Goal: Contribute content: Add original content to the website for others to see

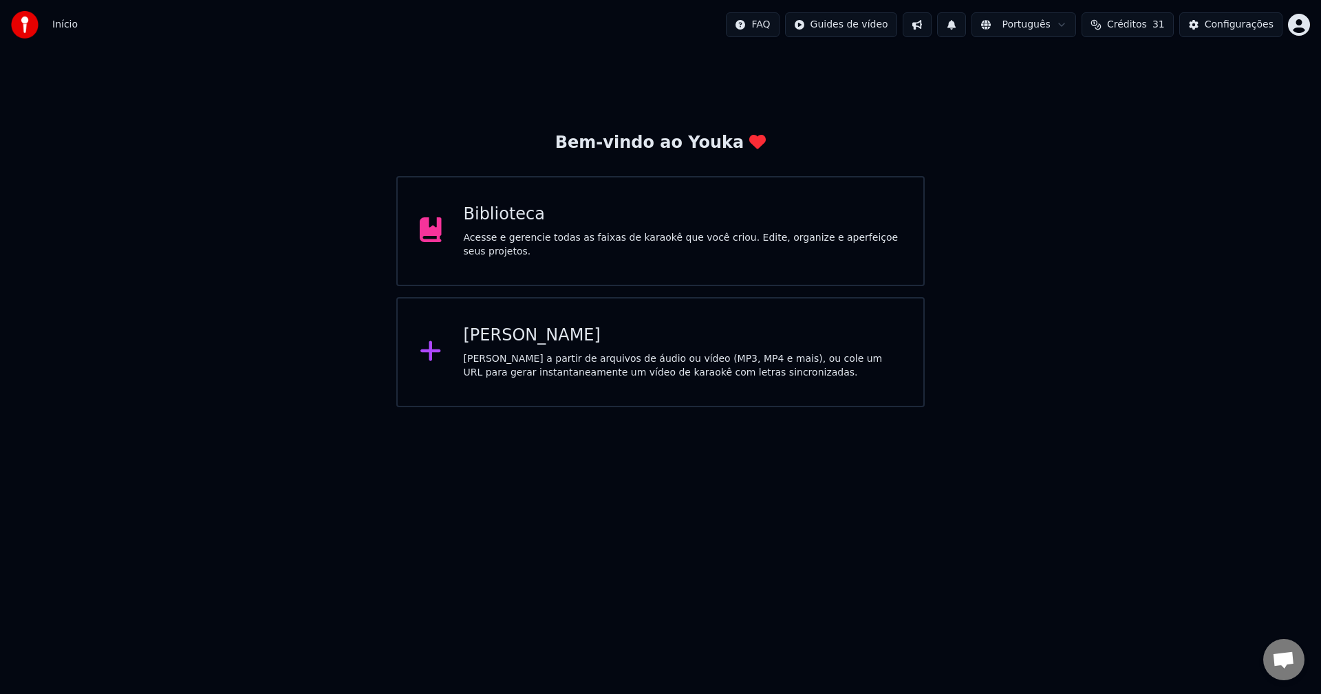
click at [584, 239] on div "Acesse e gerencie todas as faixas de karaokê que você criou. Edite, organize e …" at bounding box center [683, 245] width 438 height 28
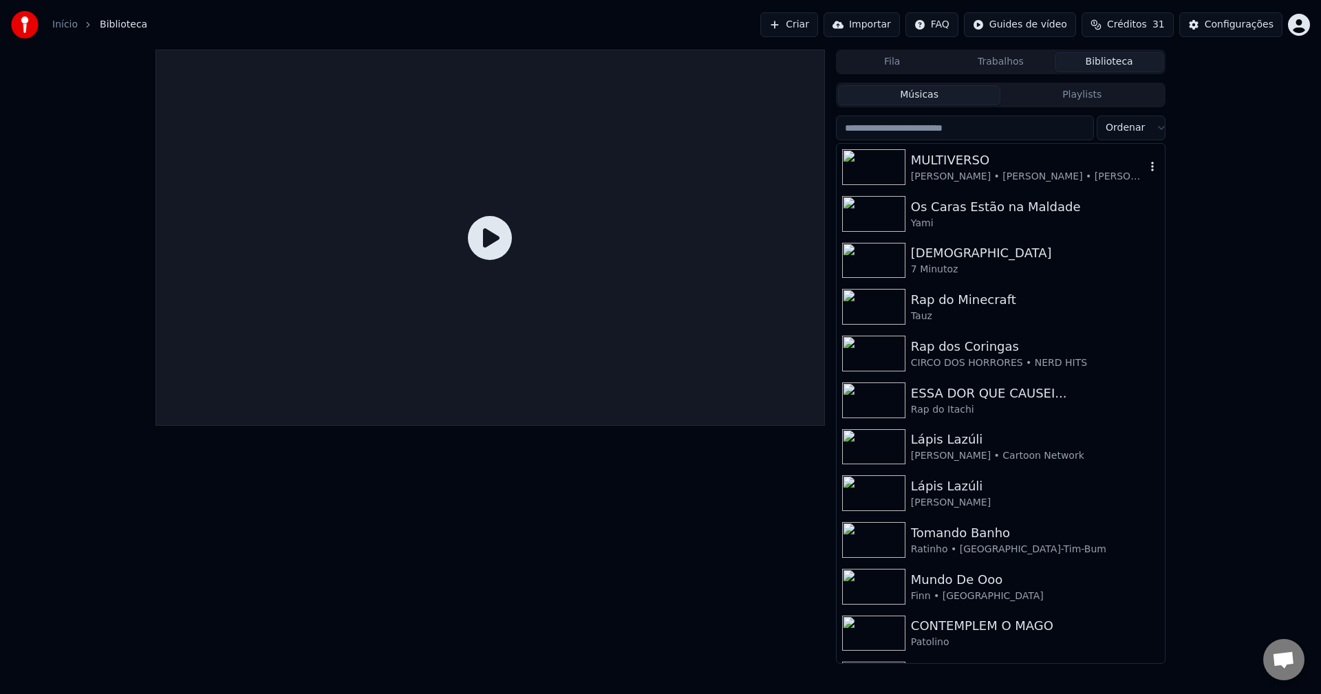
click at [876, 163] on img at bounding box center [873, 167] width 63 height 36
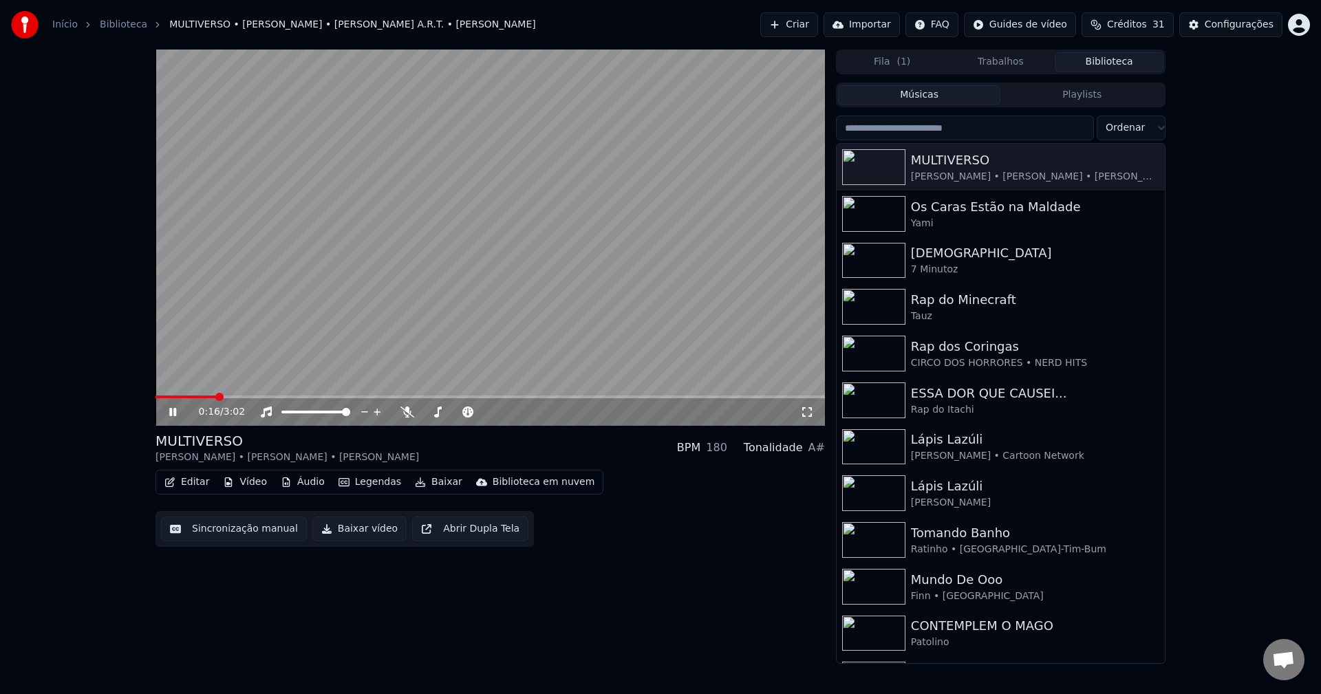
click at [301, 479] on button "Áudio" at bounding box center [302, 482] width 55 height 19
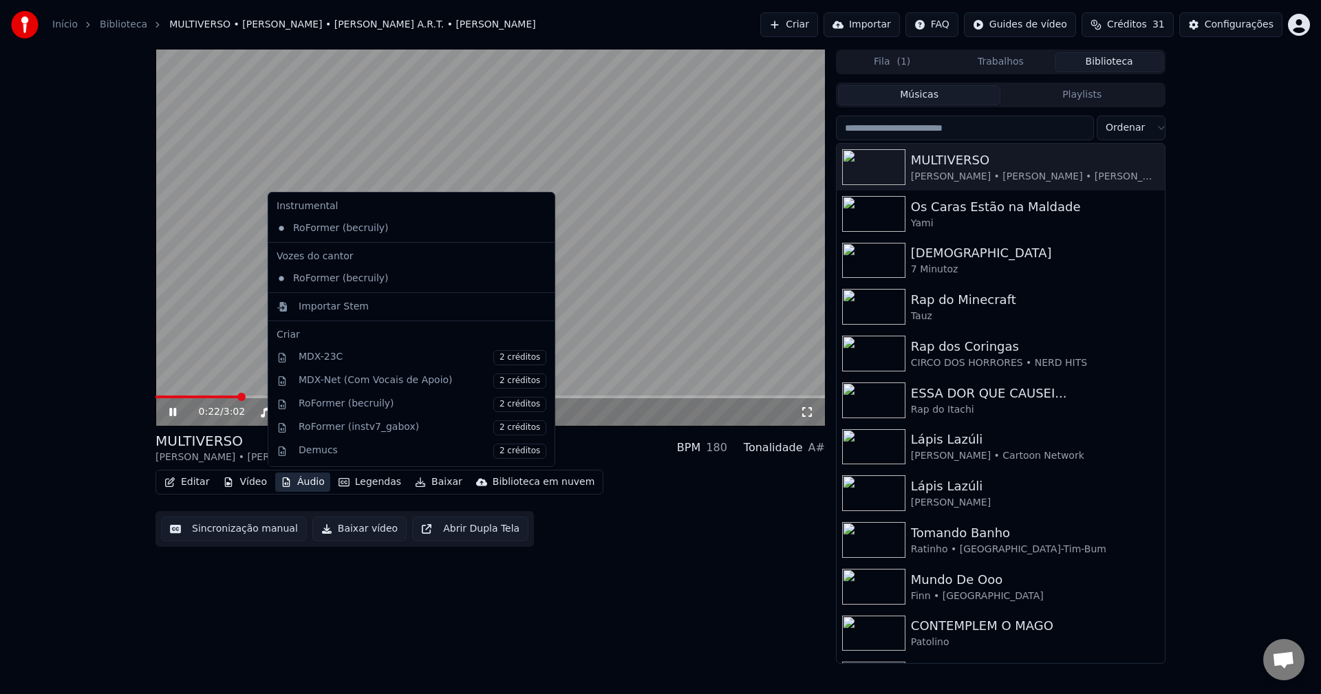
click at [71, 413] on div "0:22 / 3:02 MULTIVERSO [PERSON_NAME] A.R.T. • [PERSON_NAME] BPM 180 Tonalidade …" at bounding box center [660, 357] width 1321 height 614
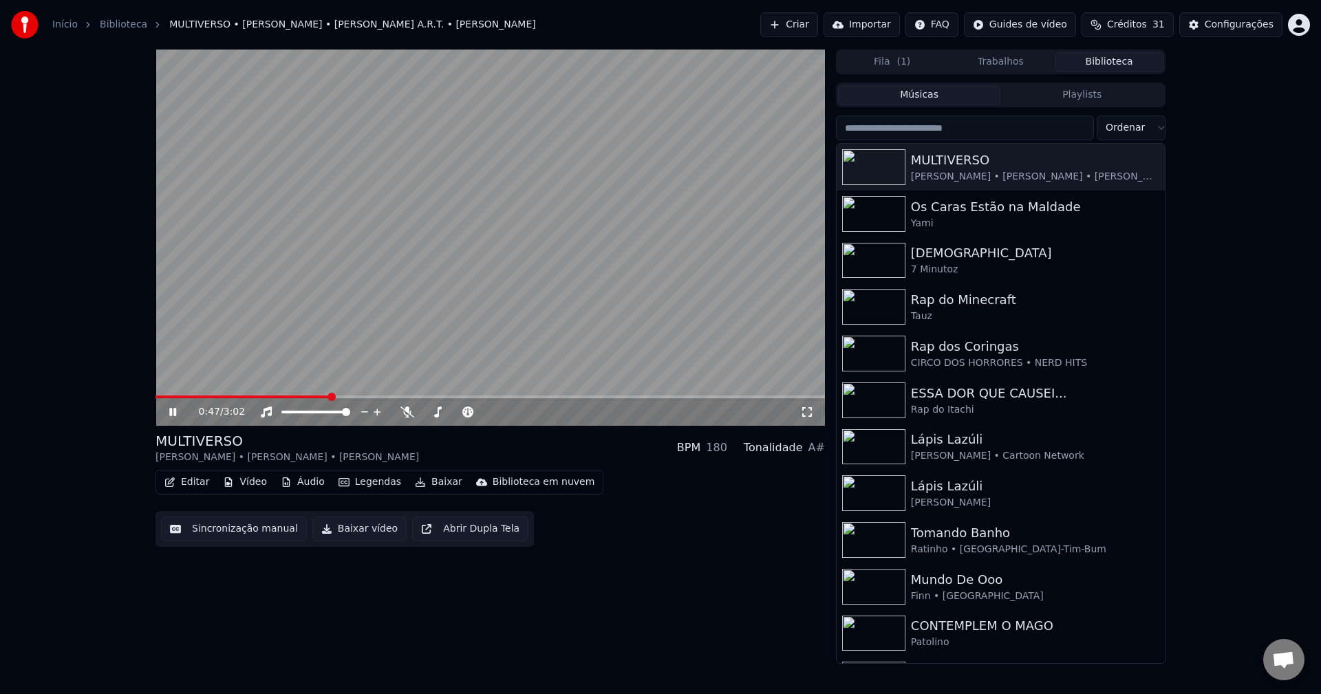
click at [347, 216] on video at bounding box center [489, 238] width 669 height 376
click at [500, 241] on video at bounding box center [489, 238] width 669 height 376
click at [404, 411] on icon at bounding box center [407, 412] width 14 height 11
click at [193, 486] on button "Editar" at bounding box center [187, 482] width 56 height 19
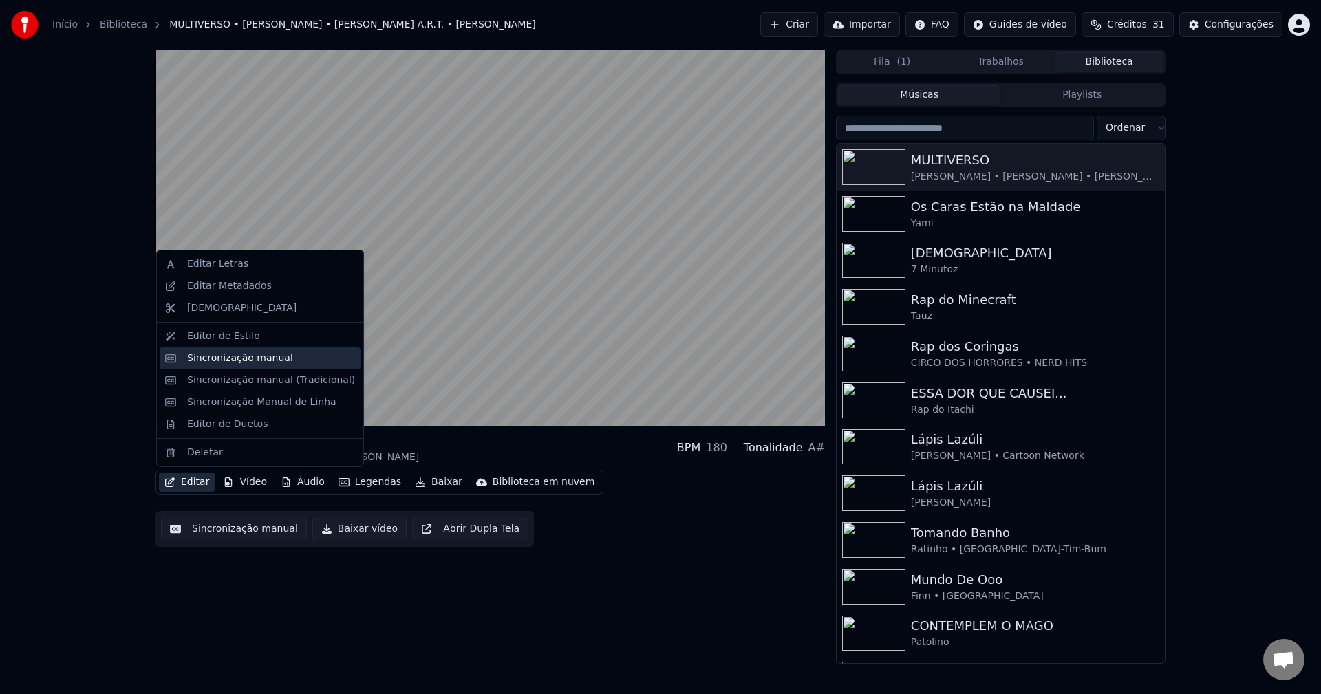
click at [234, 360] on div "Sincronização manual" at bounding box center [240, 359] width 106 height 14
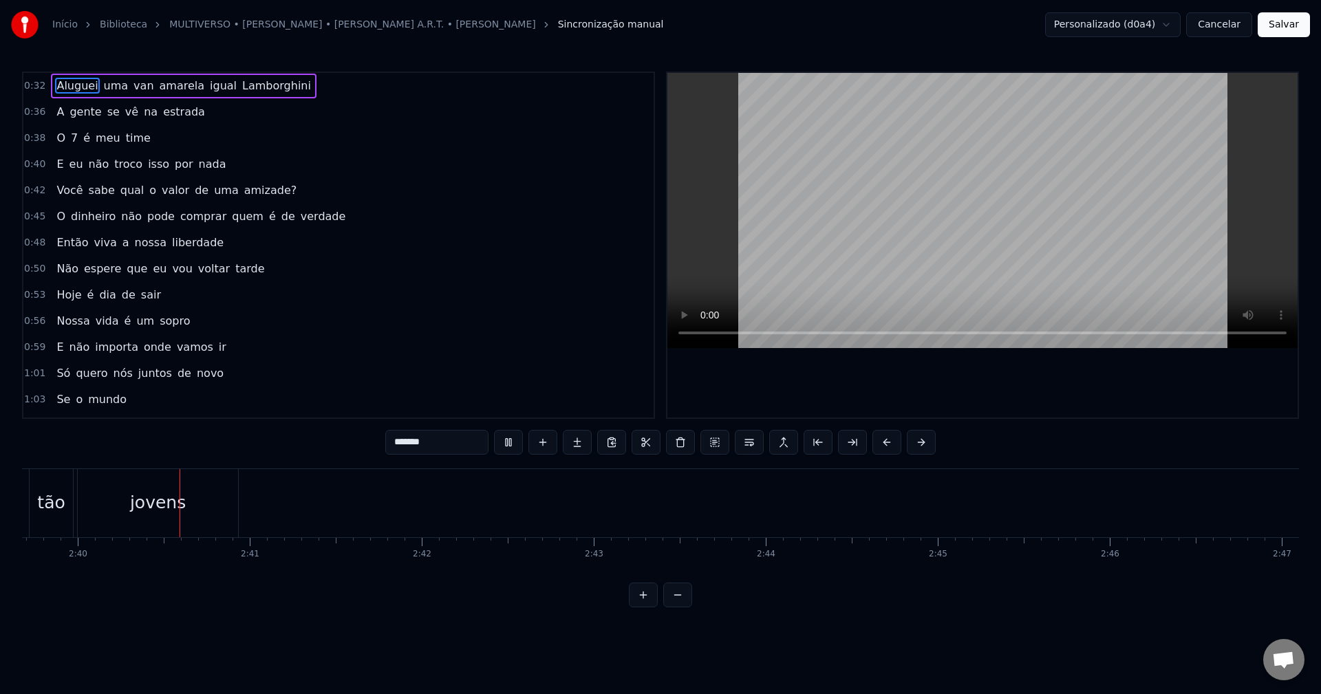
scroll to position [0, 27462]
click at [1293, 30] on button "Salvar" at bounding box center [1284, 24] width 52 height 25
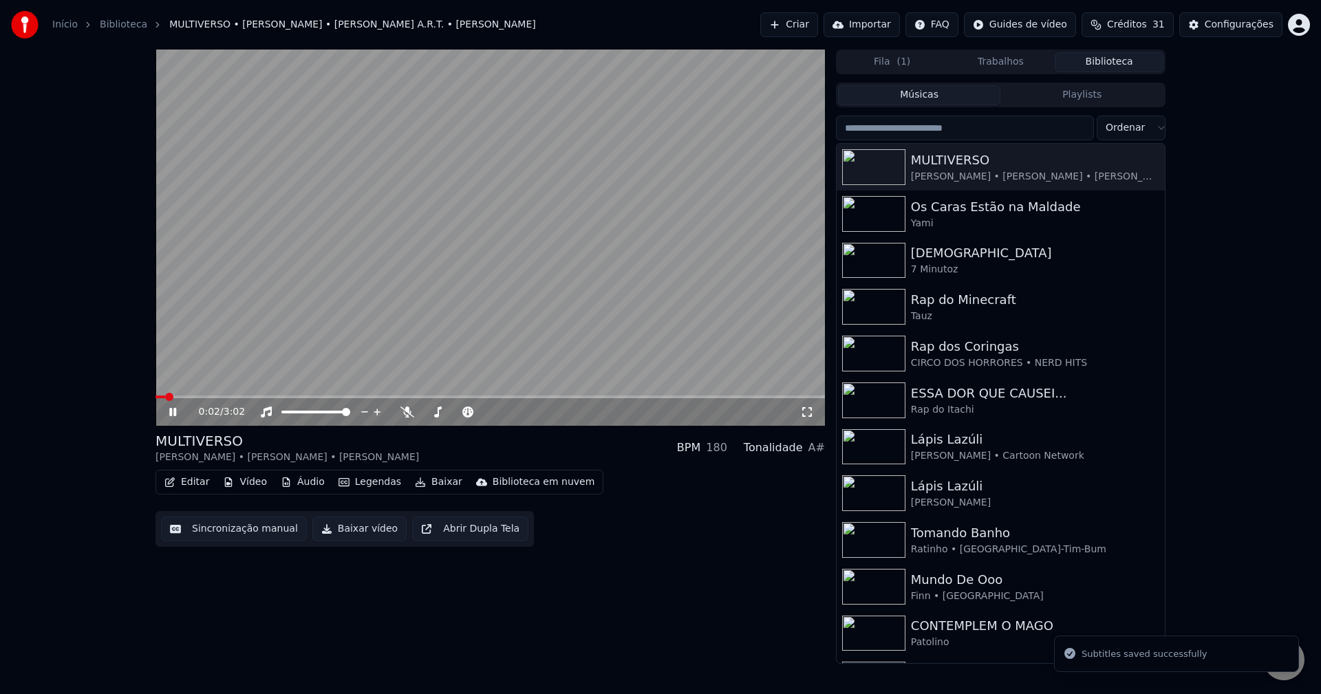
click at [222, 398] on span at bounding box center [489, 397] width 669 height 3
click at [409, 411] on icon at bounding box center [407, 412] width 14 height 11
click at [248, 396] on span at bounding box center [489, 397] width 669 height 3
click at [265, 393] on video at bounding box center [489, 238] width 669 height 376
click at [302, 355] on video at bounding box center [489, 238] width 669 height 376
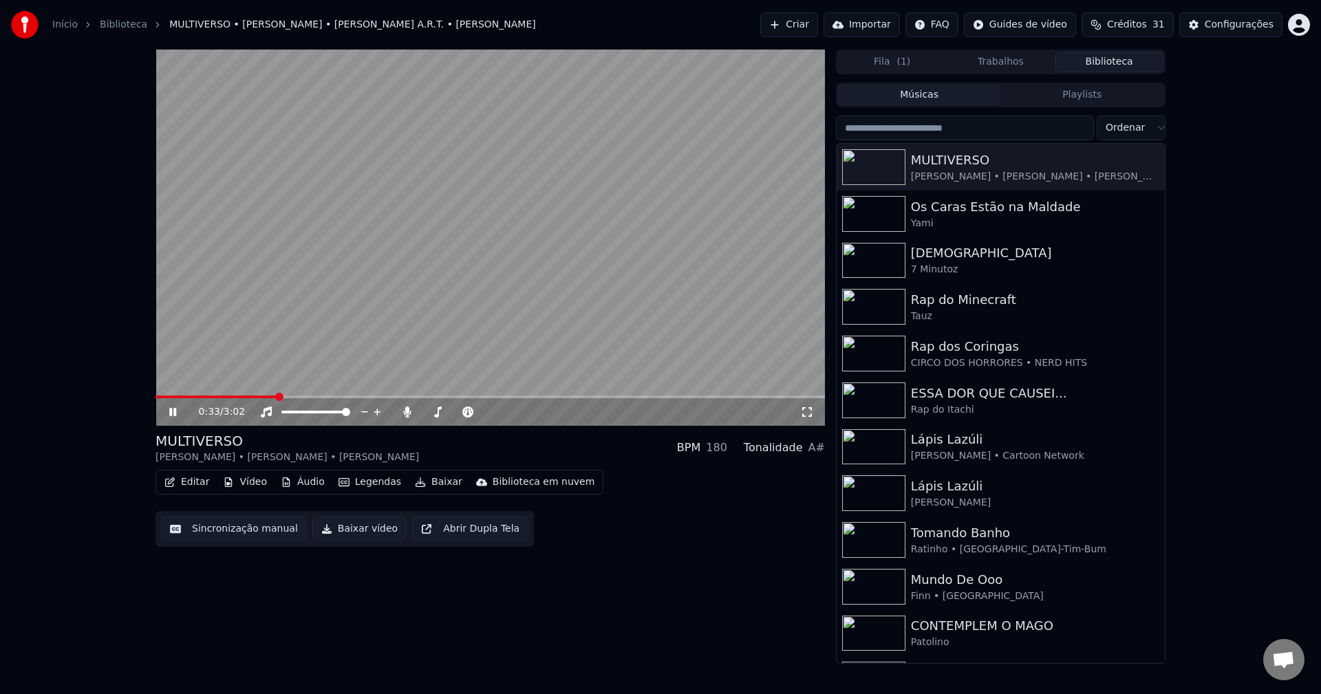
click at [276, 396] on span at bounding box center [489, 397] width 669 height 3
click at [452, 413] on span at bounding box center [456, 412] width 69 height 3
click at [432, 415] on span at bounding box center [435, 412] width 8 height 8
click at [563, 497] on div "Editar Vídeo Áudio Legendas Baixar Biblioteca em nuvem Sincronização manual Bai…" at bounding box center [489, 508] width 669 height 77
click at [411, 411] on icon at bounding box center [407, 412] width 14 height 11
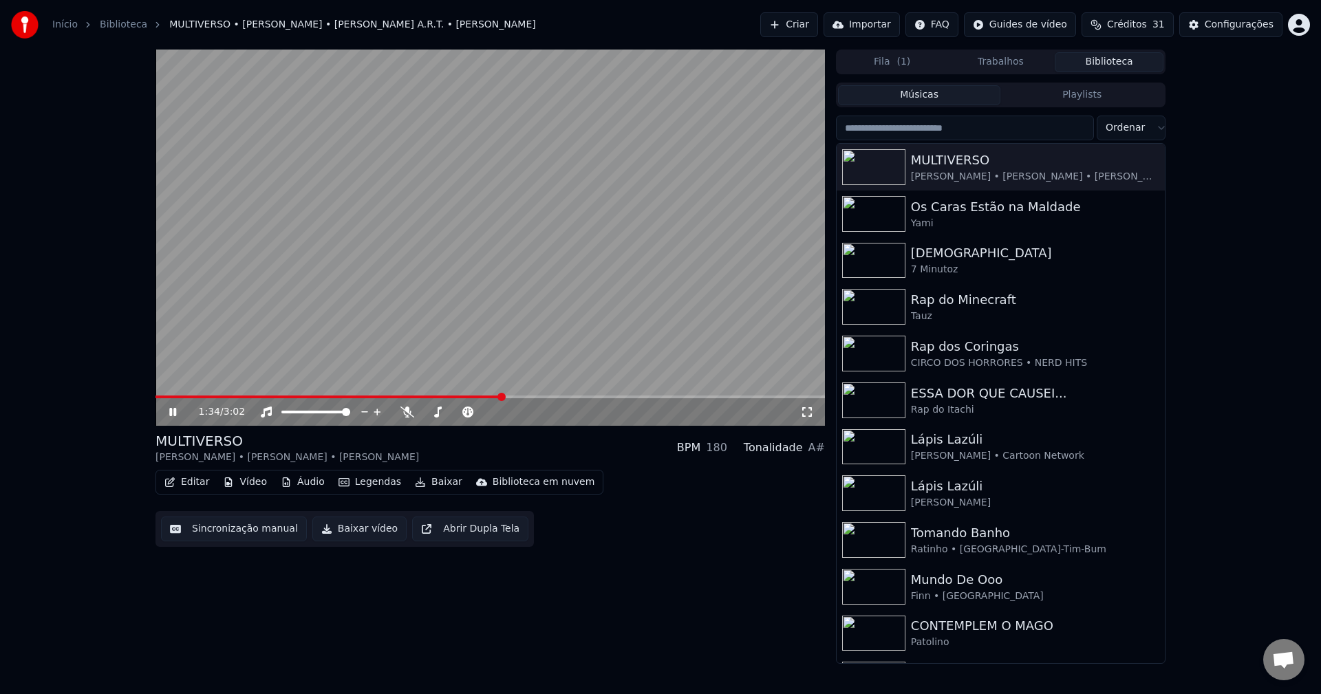
click at [656, 551] on div "1:34 / 3:02 MULTIVERSO [PERSON_NAME] A.R.T. • [PERSON_NAME] BPM 180 Tonalidade …" at bounding box center [489, 357] width 669 height 614
click at [435, 484] on button "Baixar" at bounding box center [438, 482] width 58 height 19
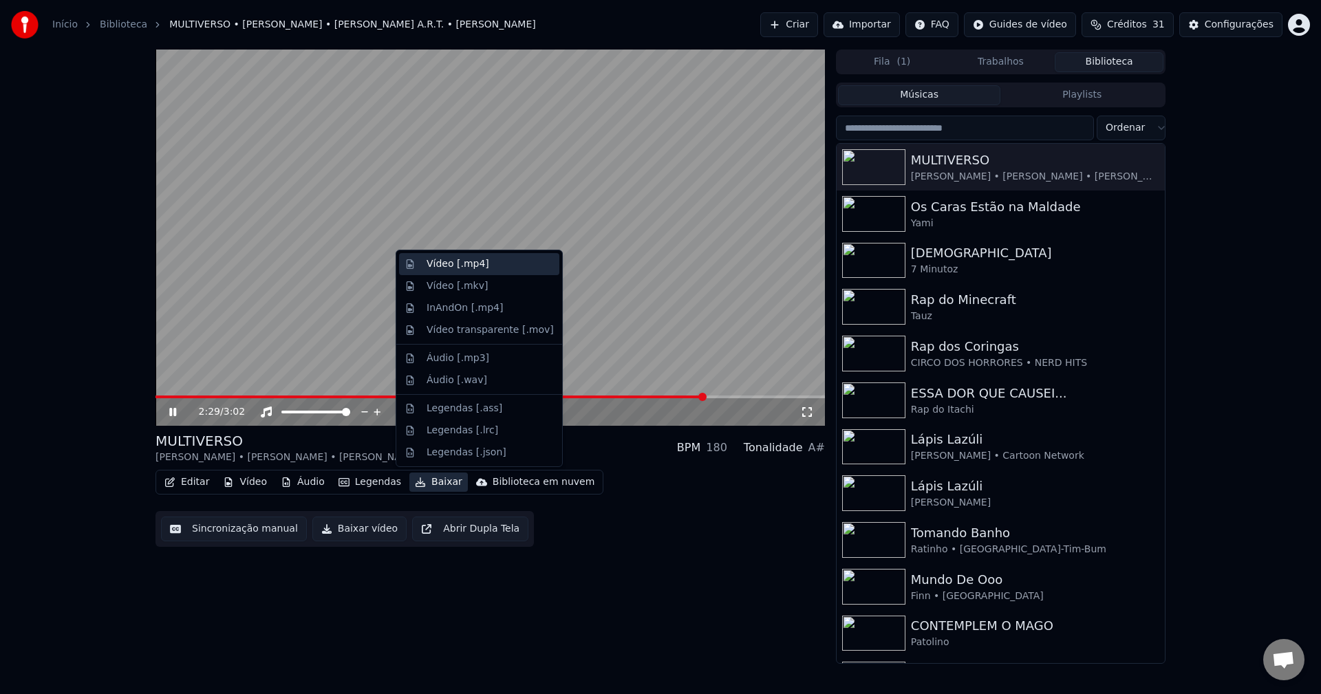
click at [477, 263] on div "Vídeo [.mp4]" at bounding box center [458, 264] width 63 height 14
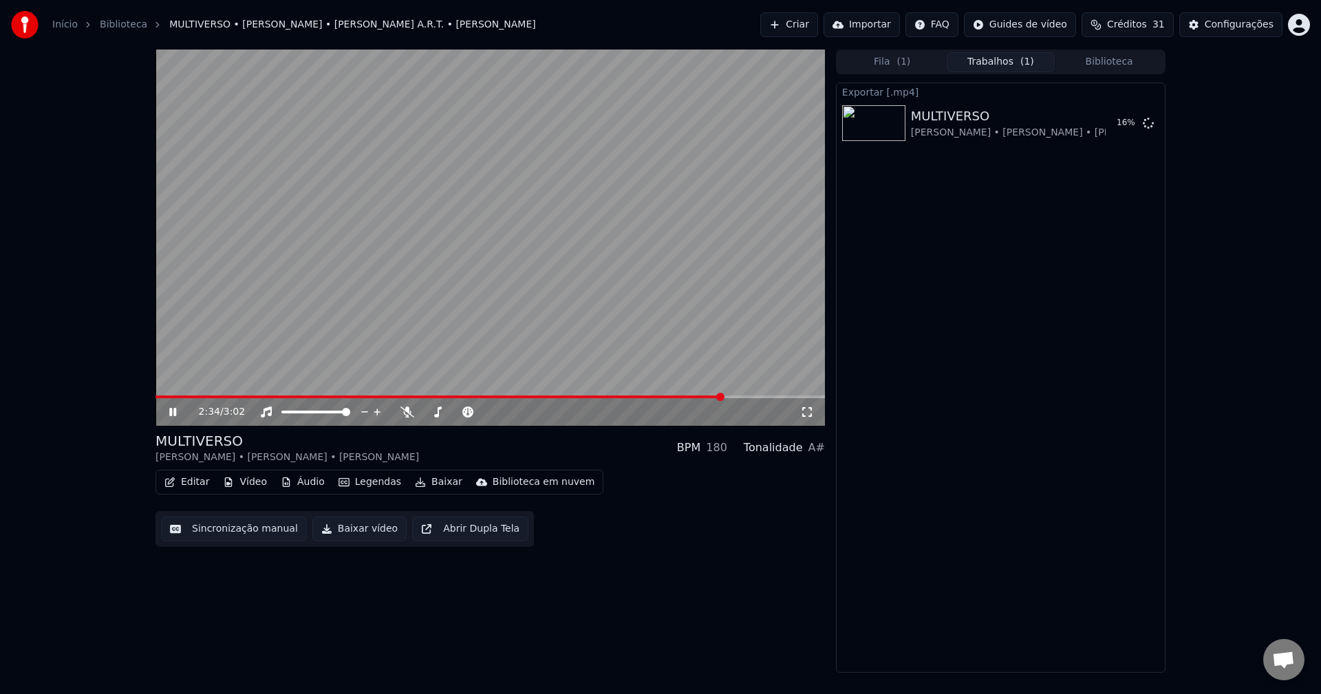
click at [536, 213] on video at bounding box center [489, 238] width 669 height 376
click at [1119, 126] on button "Exibir" at bounding box center [1111, 123] width 51 height 25
click at [104, 15] on div "Início Biblioteca MULTIVERSO • [PERSON_NAME]" at bounding box center [273, 25] width 525 height 28
click at [100, 28] on link "Biblioteca" at bounding box center [123, 25] width 47 height 14
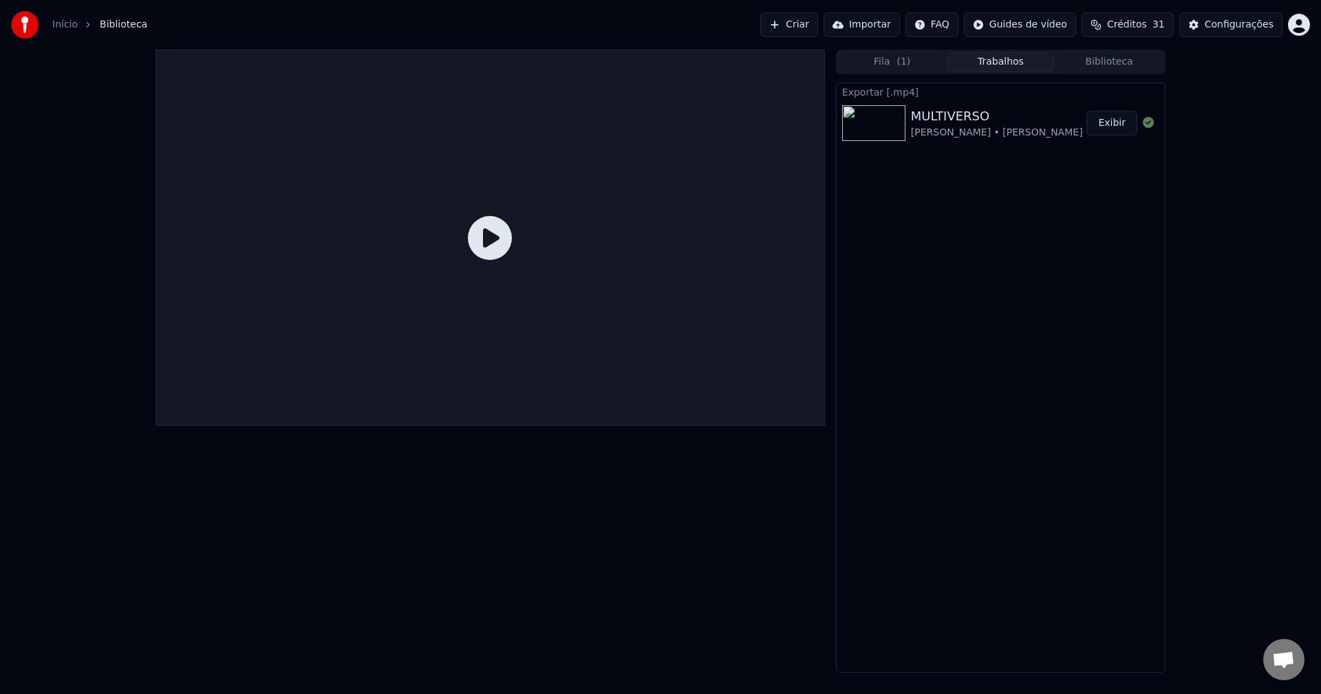
click at [62, 27] on link "Início" at bounding box center [64, 25] width 25 height 14
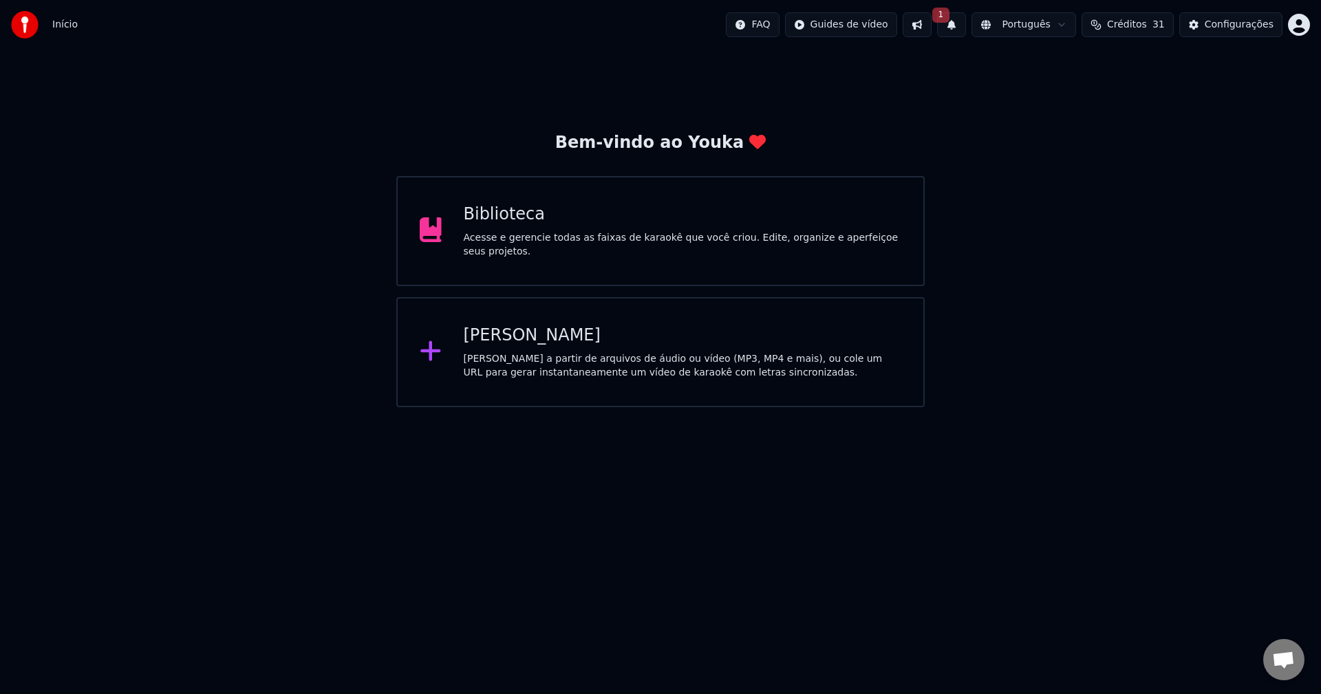
click at [559, 226] on div "Biblioteca" at bounding box center [683, 215] width 438 height 22
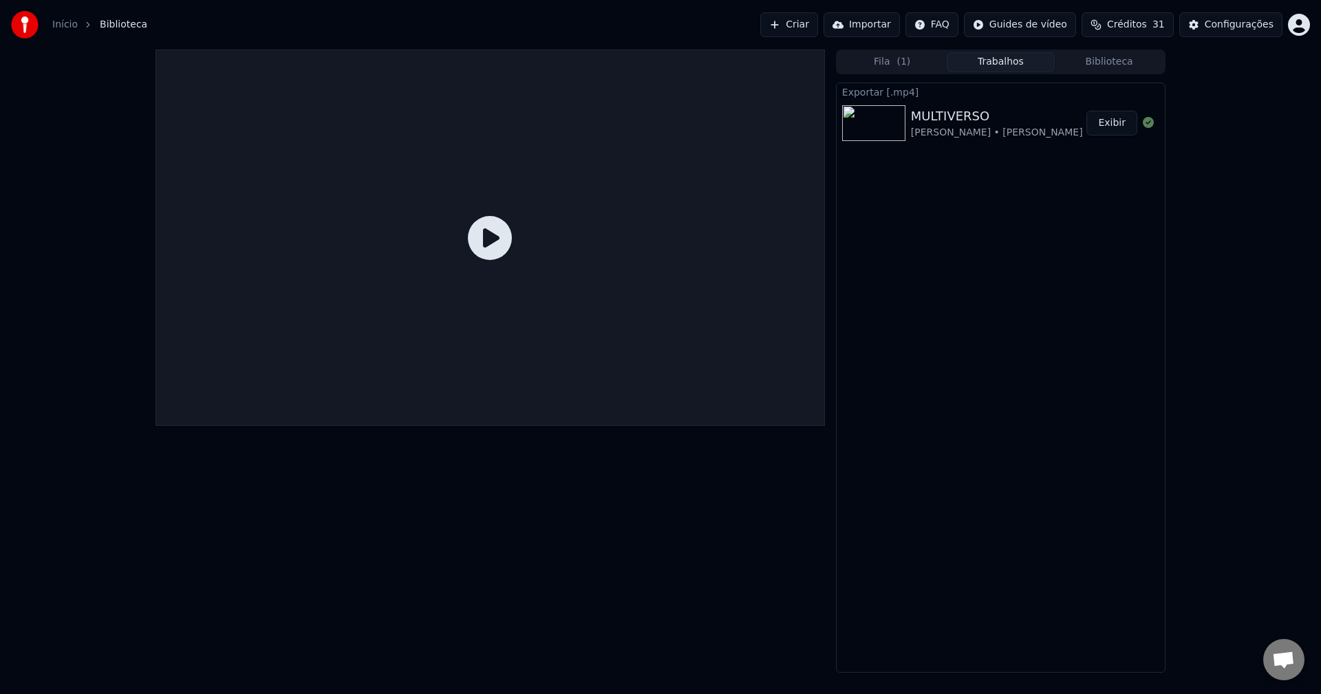
click at [587, 206] on div at bounding box center [489, 238] width 669 height 376
click at [899, 63] on span "( 1 )" at bounding box center [903, 62] width 14 height 14
click at [1015, 63] on button "Trabalhos" at bounding box center [1001, 62] width 109 height 20
click at [1146, 50] on div "Fila ( 1 ) Trabalhos Biblioteca" at bounding box center [1001, 62] width 330 height 25
click at [1127, 62] on button "Biblioteca" at bounding box center [1109, 62] width 109 height 20
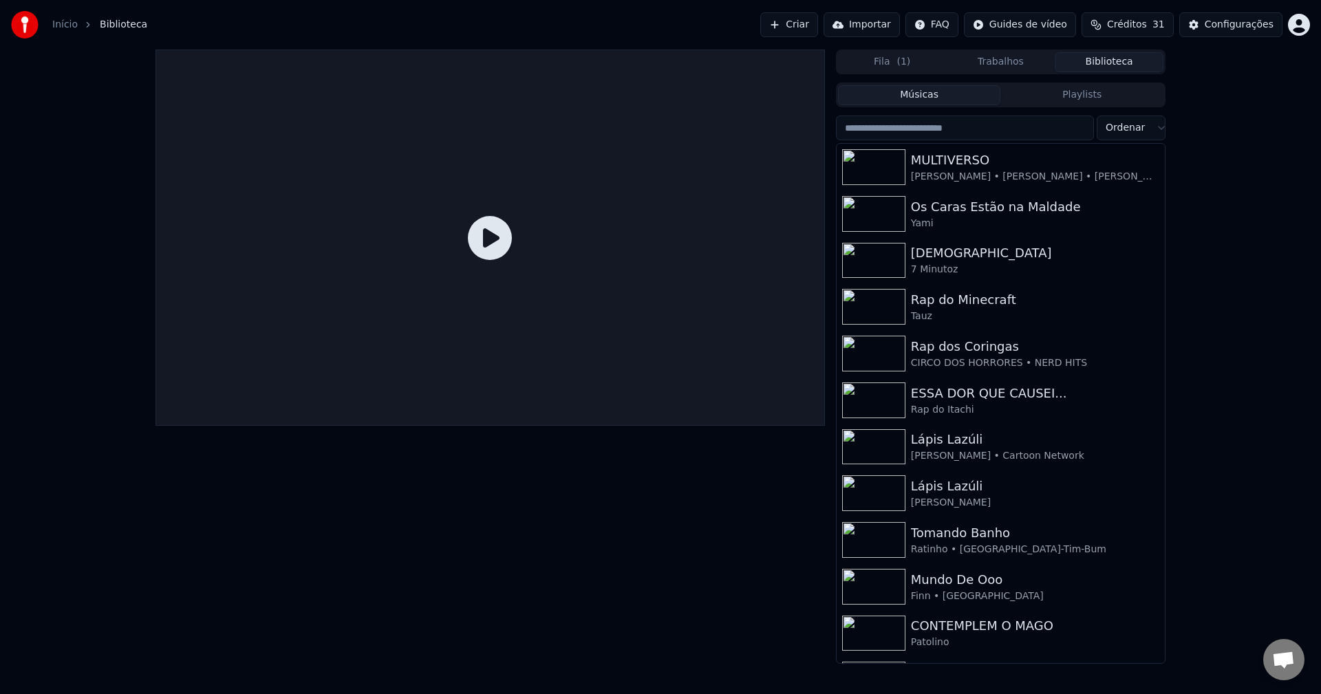
click at [729, 587] on div at bounding box center [489, 357] width 669 height 614
click at [704, 590] on div at bounding box center [489, 357] width 669 height 614
click at [1136, 18] on span "Créditos" at bounding box center [1127, 25] width 40 height 14
click at [794, 32] on button "Criar" at bounding box center [789, 24] width 58 height 25
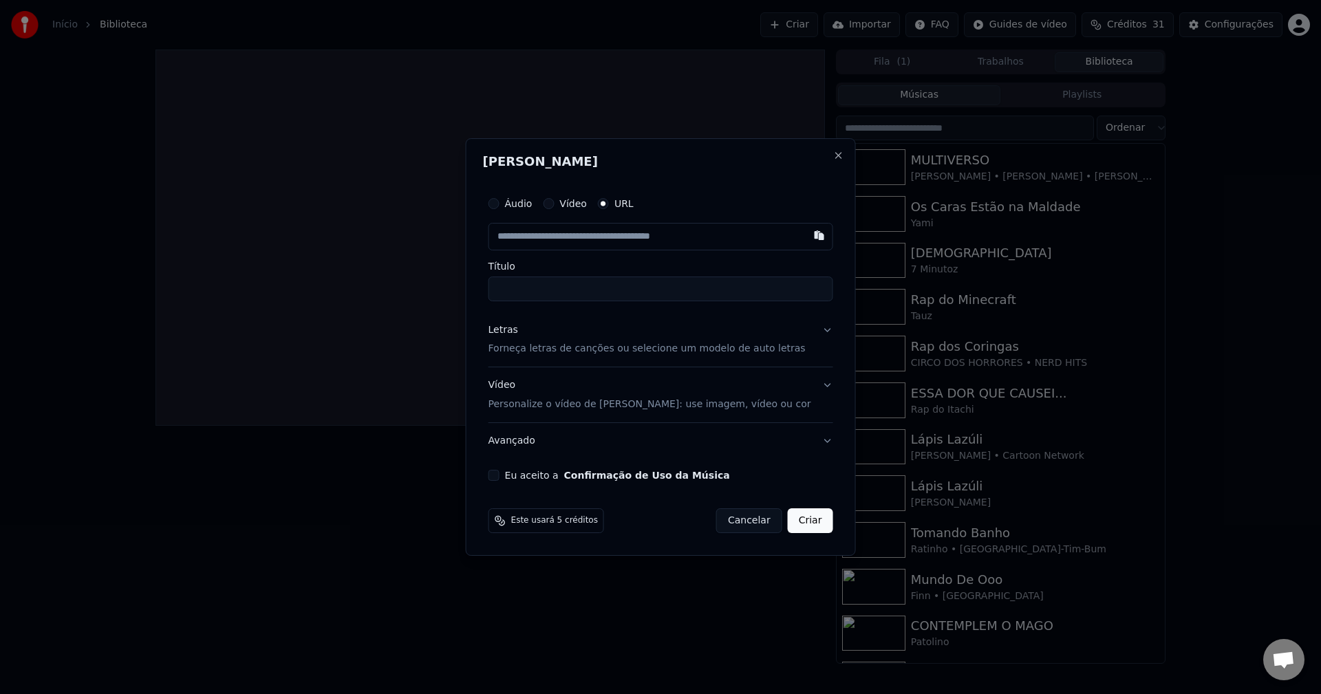
click at [585, 247] on input "text" at bounding box center [660, 237] width 345 height 28
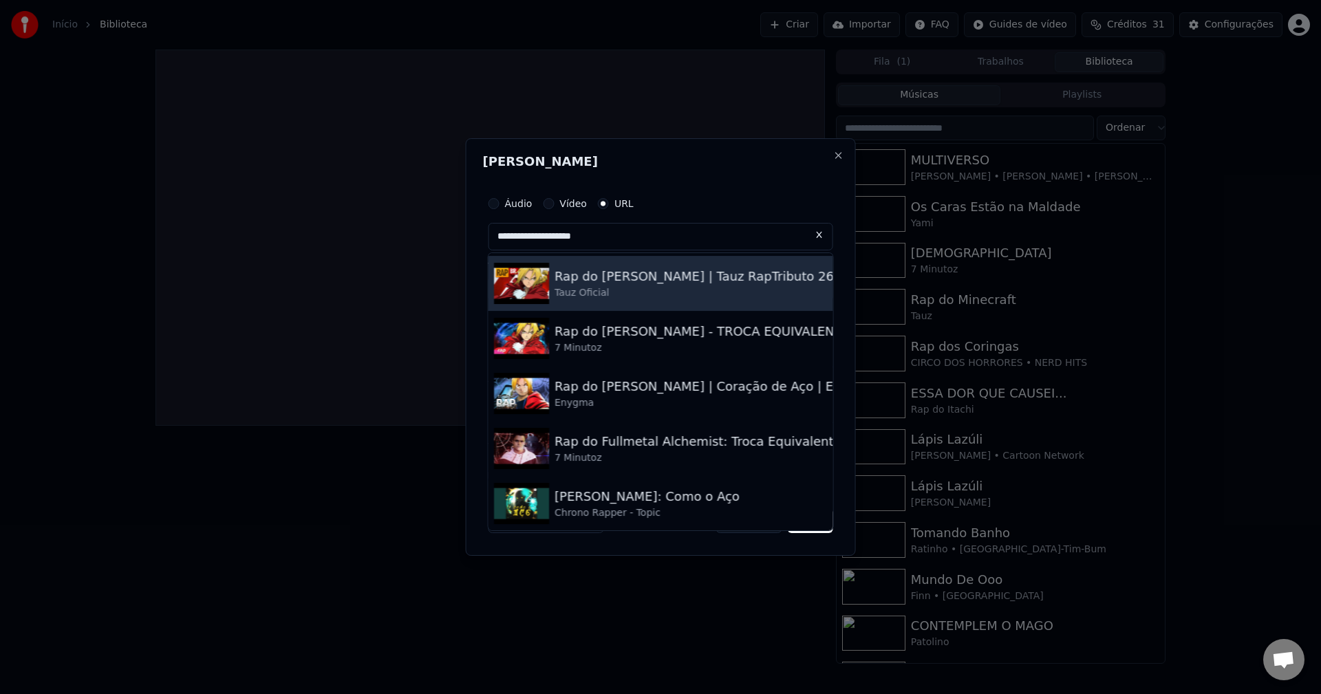
click at [647, 274] on div "Rap do [PERSON_NAME] | Tauz RapTributo 26" at bounding box center [693, 276] width 279 height 19
type input "**********"
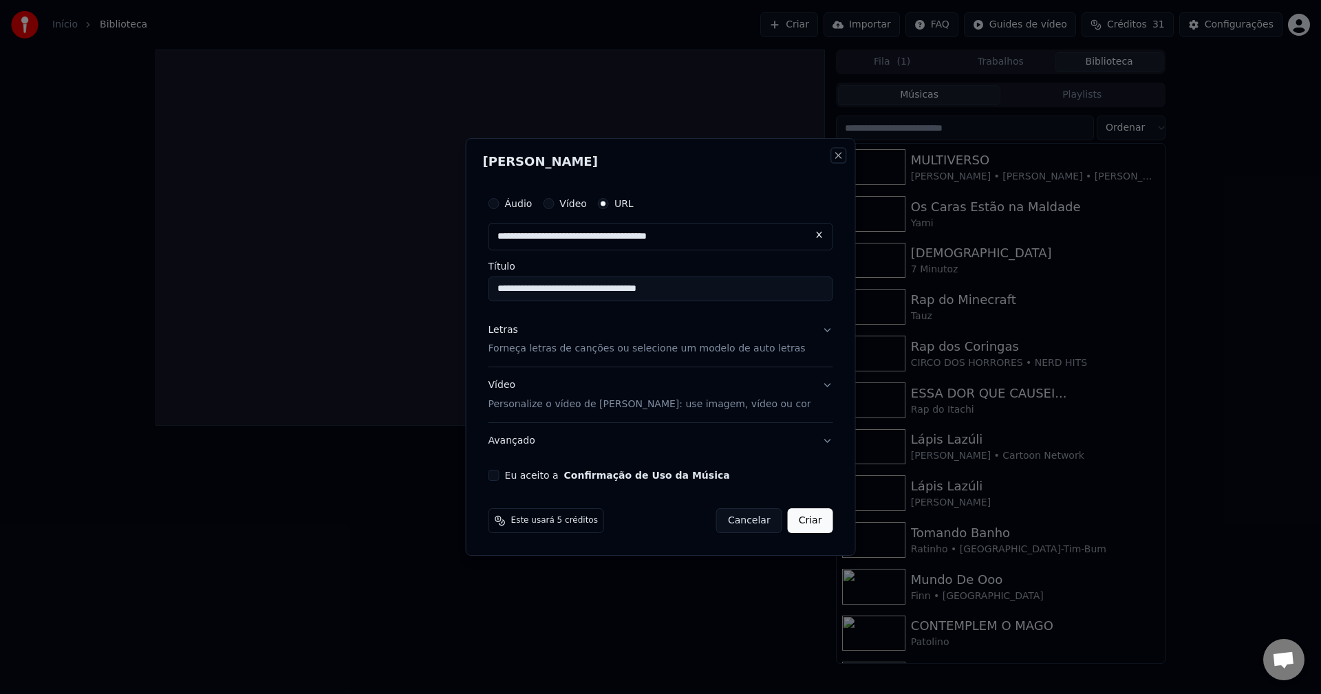
click at [832, 153] on button "Close" at bounding box center [837, 155] width 11 height 11
